Goal: Navigation & Orientation: Find specific page/section

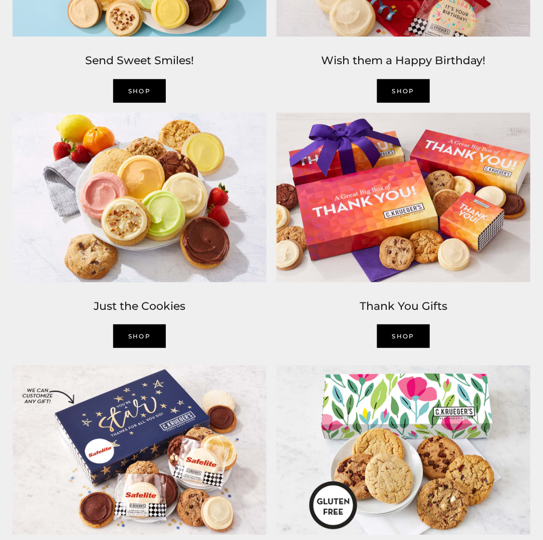
scroll to position [835, 0]
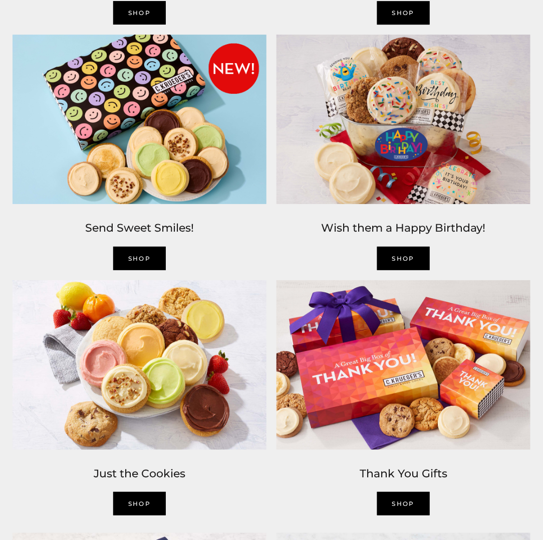
click at [402, 502] on link "Shop" at bounding box center [404, 504] width 53 height 24
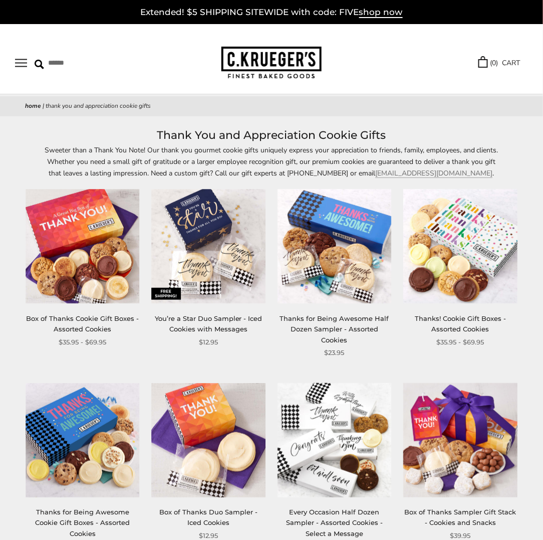
drag, startPoint x: 138, startPoint y: 92, endPoint x: 139, endPoint y: 86, distance: 5.6
click at [138, 88] on div "****** TRY US! Sign In ( 0 ) CART ( 0 ) CART Bestsellers Summer Summer Vibes Su…" at bounding box center [271, 59] width 543 height 70
click at [253, 62] on img at bounding box center [272, 63] width 100 height 33
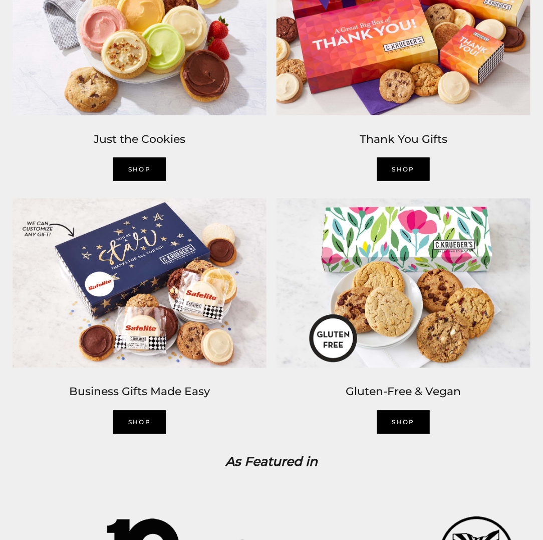
scroll to position [1003, 0]
